Goal: Task Accomplishment & Management: Manage account settings

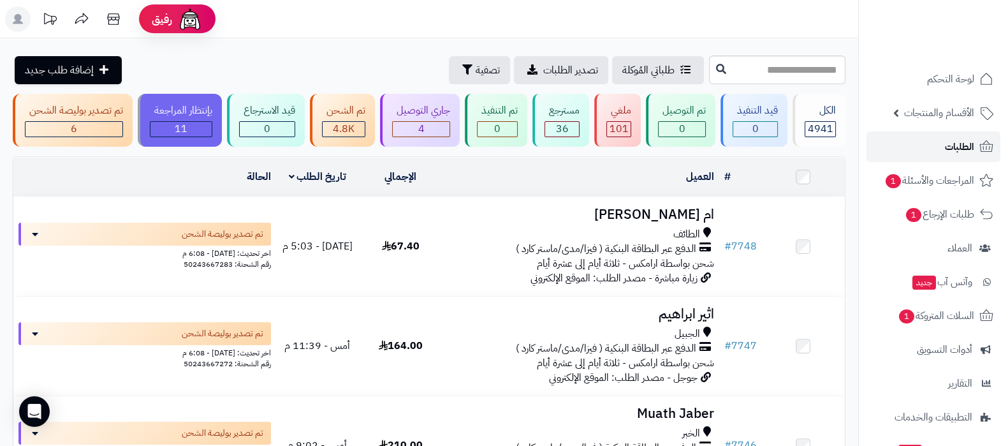
click at [950, 141] on span "الطلبات" at bounding box center [959, 147] width 29 height 18
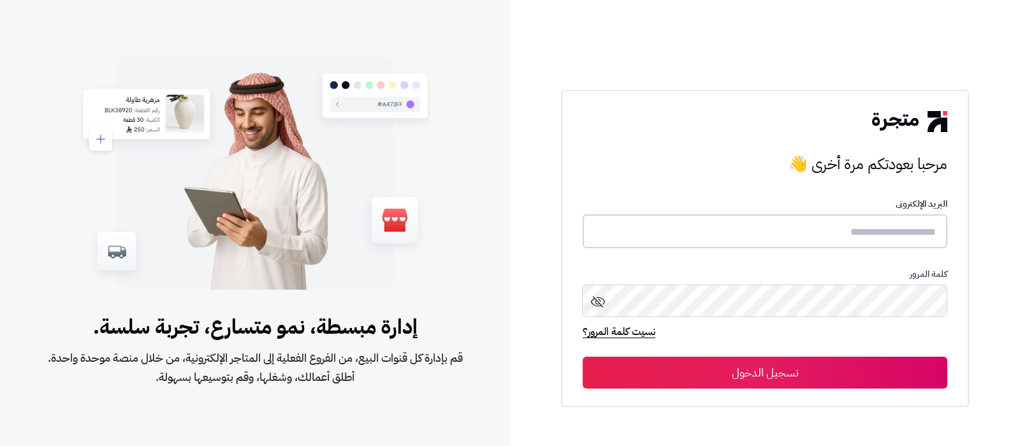
type input "**********"
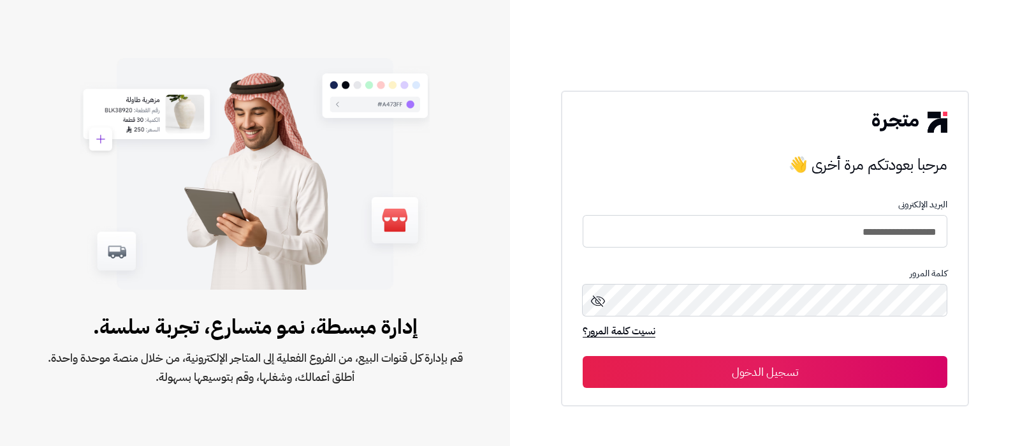
click at [802, 380] on button "تسجيل الدخول" at bounding box center [765, 372] width 365 height 32
